Goal: Check status: Check status

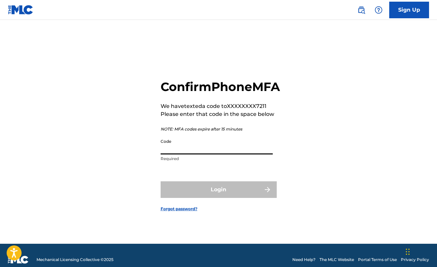
click at [210, 154] on input "Code" at bounding box center [217, 144] width 112 height 19
type input "195339"
click at [218, 197] on button "Login" at bounding box center [219, 189] width 116 height 17
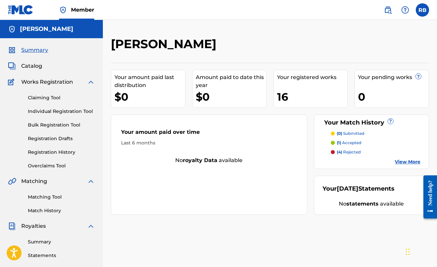
click at [260, 30] on div "[PERSON_NAME] Your amount paid last distribution $0 Amount paid to date this ye…" at bounding box center [270, 200] width 334 height 360
click at [270, 41] on div "[PERSON_NAME]" at bounding box center [233, 46] width 245 height 20
click at [342, 154] on span "(4)" at bounding box center [339, 151] width 5 height 5
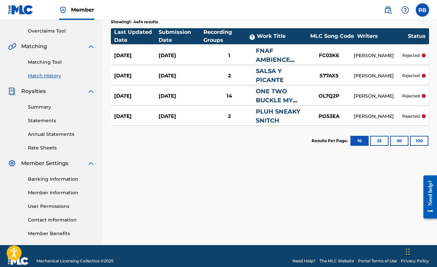
scroll to position [139, 0]
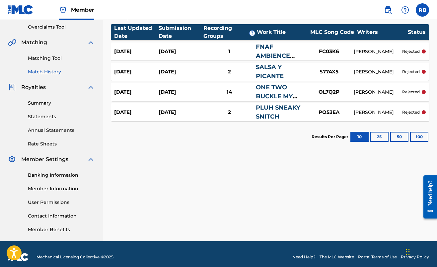
click at [332, 92] on div "OL7Q2P" at bounding box center [329, 92] width 50 height 8
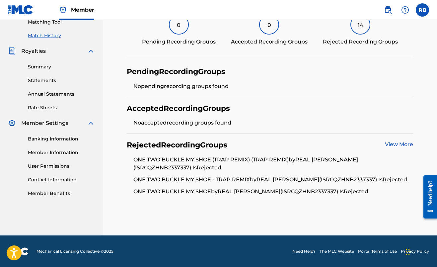
scroll to position [174, 0]
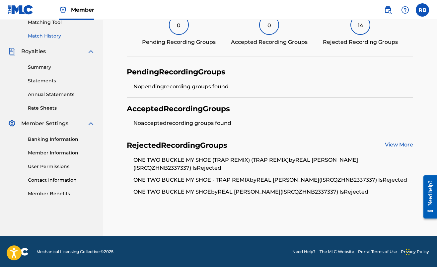
click at [400, 145] on link "View More" at bounding box center [399, 144] width 28 height 6
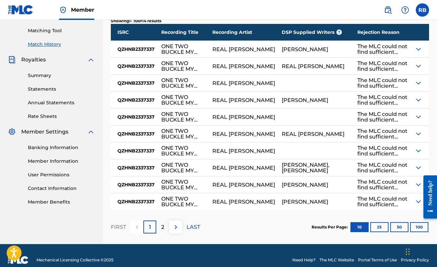
scroll to position [168, 0]
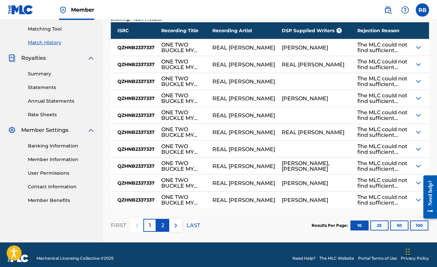
click at [162, 219] on div "2" at bounding box center [162, 225] width 13 height 13
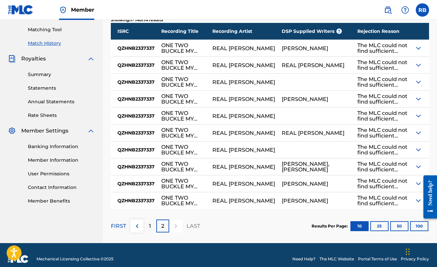
scroll to position [168, 0]
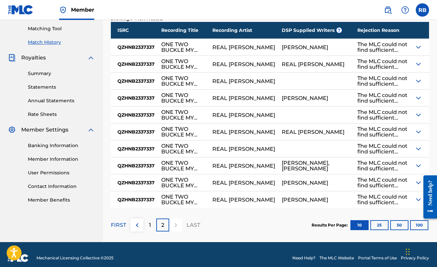
click at [387, 196] on div "The MLC could not find sufficient data to confirm this match. If you believe th…" at bounding box center [382, 199] width 50 height 11
click at [412, 197] on div "The MLC could not find sufficient data to confirm this match. If you believe th…" at bounding box center [385, 199] width 57 height 17
click at [417, 198] on img at bounding box center [418, 199] width 8 height 8
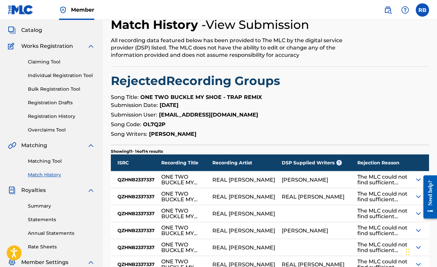
scroll to position [32, 0]
